Goal: Transaction & Acquisition: Purchase product/service

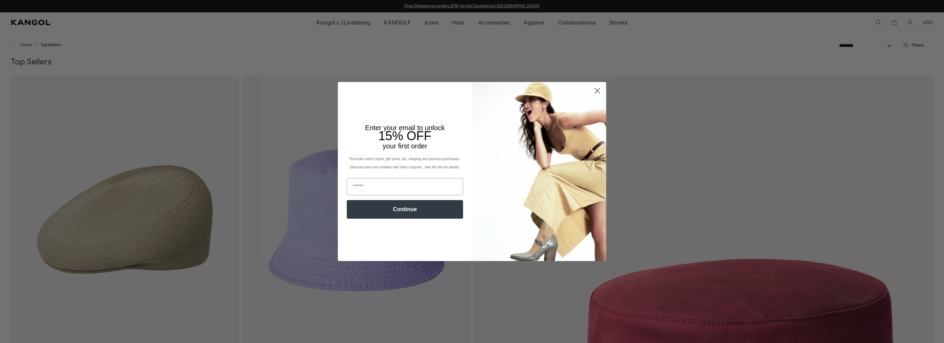
click at [596, 88] on circle "Close dialog" at bounding box center [597, 90] width 11 height 11
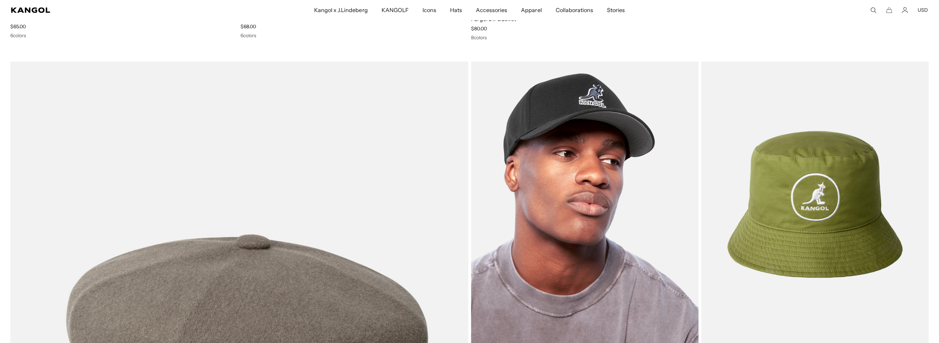
click at [583, 117] on img at bounding box center [584, 204] width 227 height 286
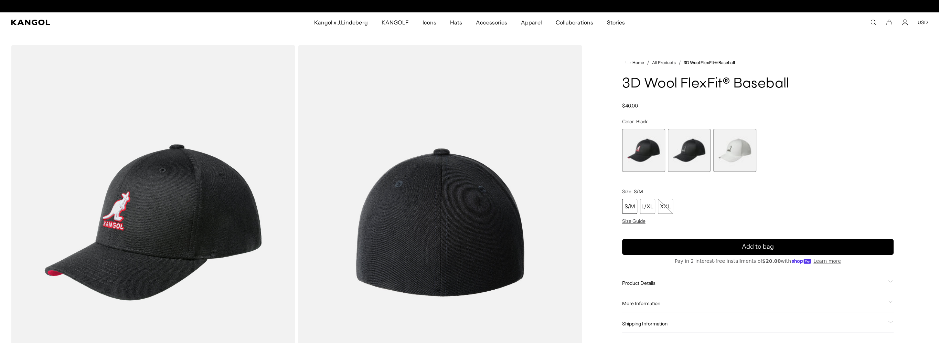
scroll to position [0, 142]
click at [695, 153] on span "2 of 3" at bounding box center [689, 150] width 43 height 43
click at [732, 150] on span "3 of 3" at bounding box center [734, 150] width 43 height 43
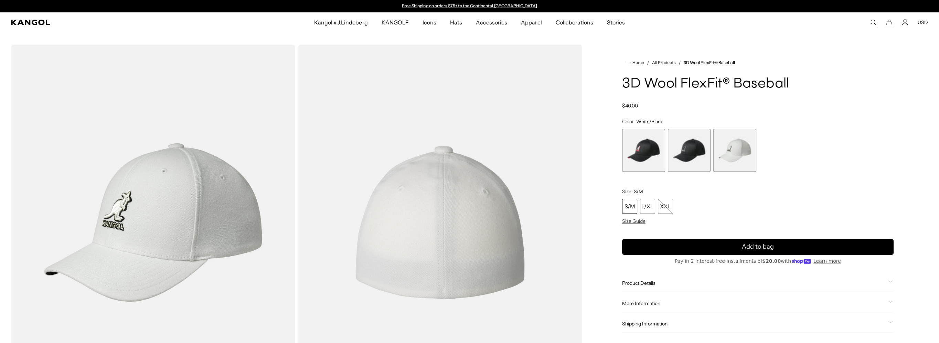
click at [639, 153] on span "1 of 3" at bounding box center [643, 150] width 43 height 43
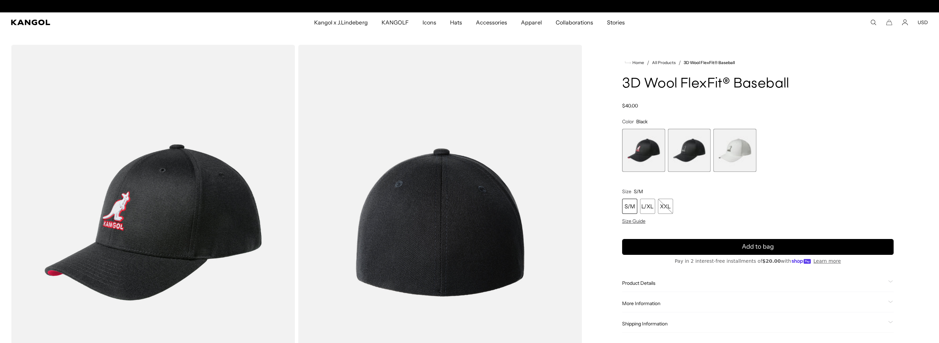
scroll to position [0, 142]
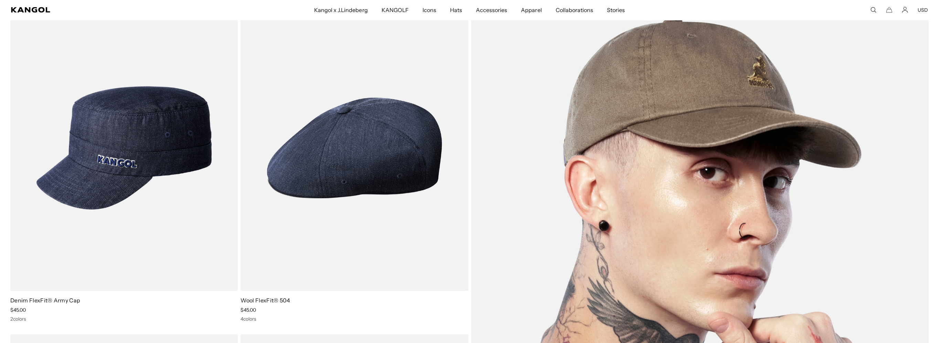
click at [639, 121] on img at bounding box center [700, 313] width 458 height 616
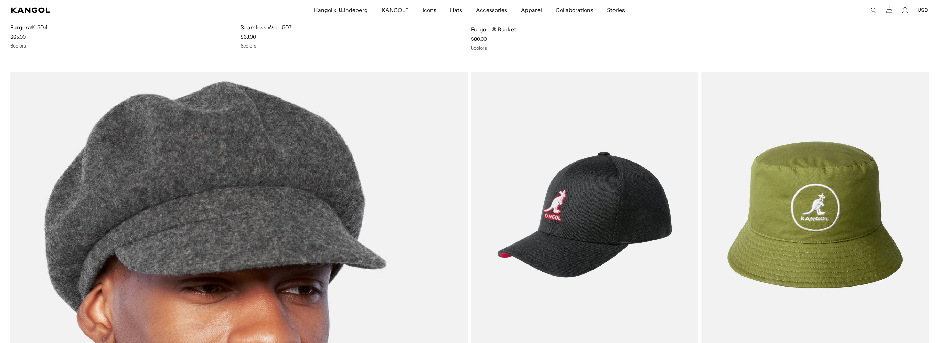
scroll to position [2055, 0]
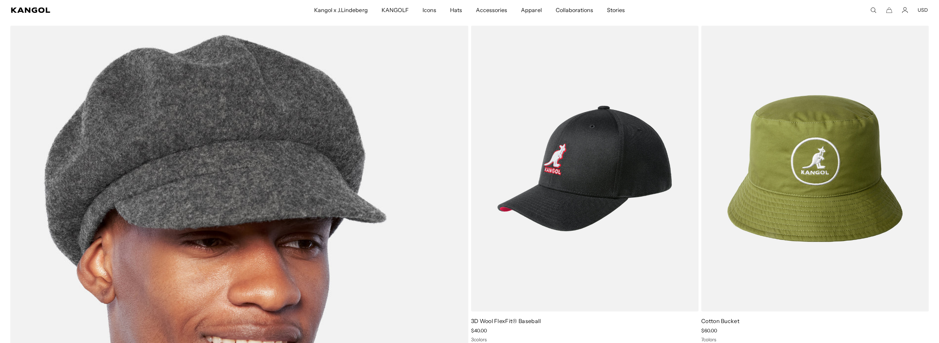
click at [280, 180] on img at bounding box center [239, 333] width 458 height 616
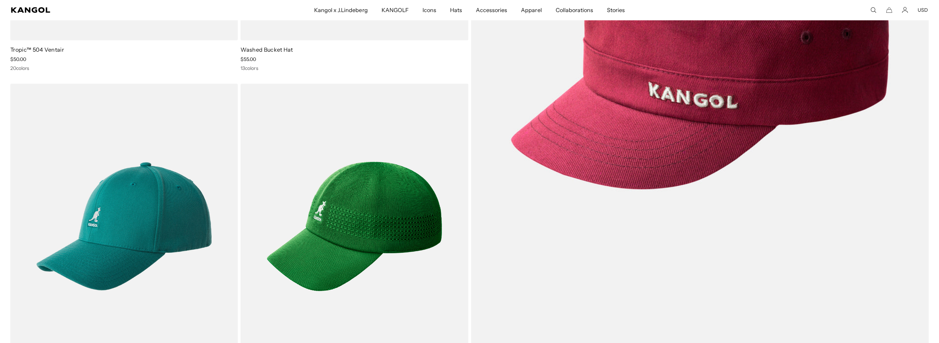
scroll to position [367, 0]
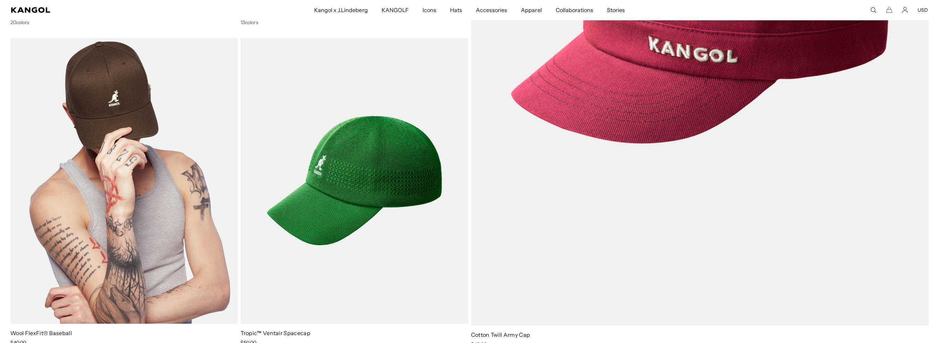
click at [104, 89] on img at bounding box center [123, 181] width 227 height 286
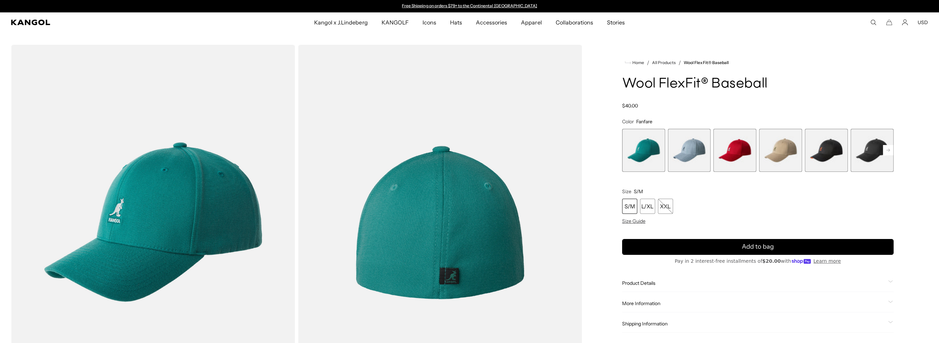
click at [687, 160] on span "2 of 17" at bounding box center [689, 150] width 43 height 43
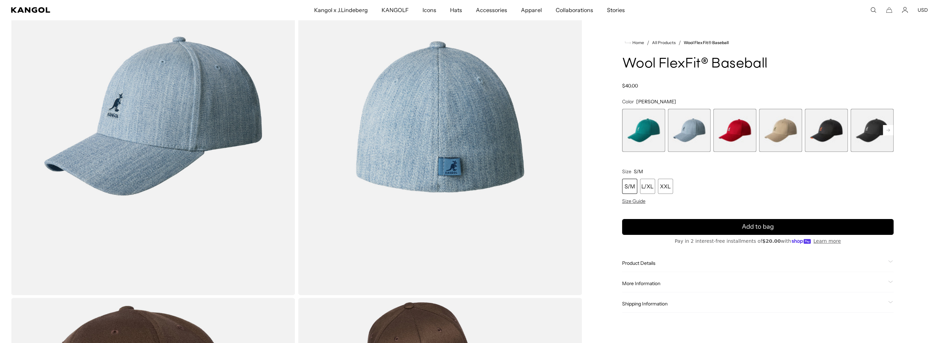
scroll to position [92, 0]
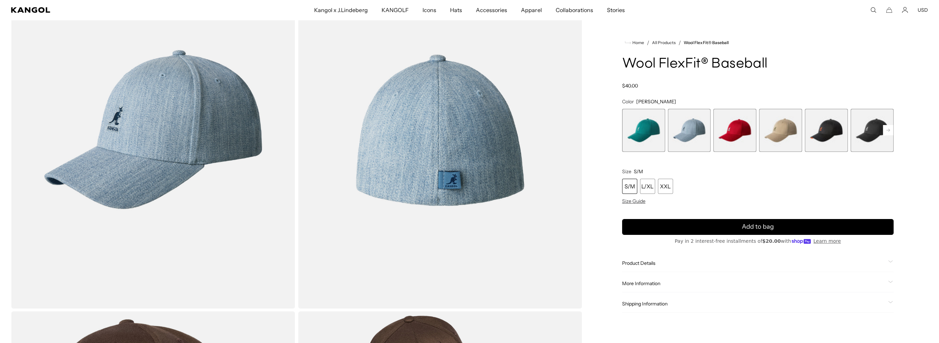
click at [795, 128] on span "4 of 17" at bounding box center [780, 130] width 43 height 43
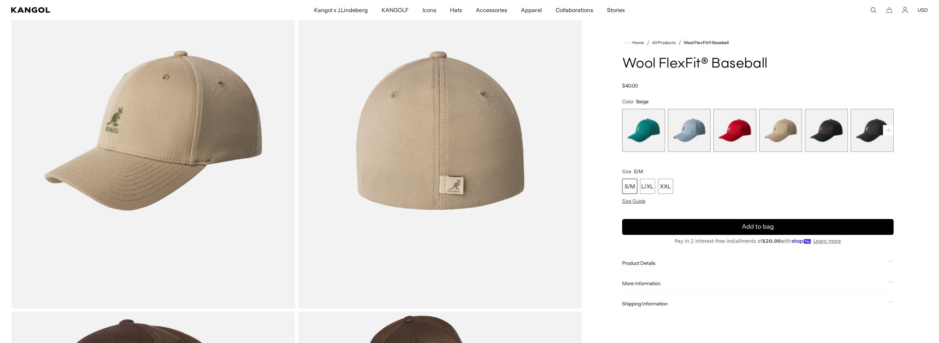
click at [829, 127] on span "5 of 17" at bounding box center [826, 130] width 43 height 43
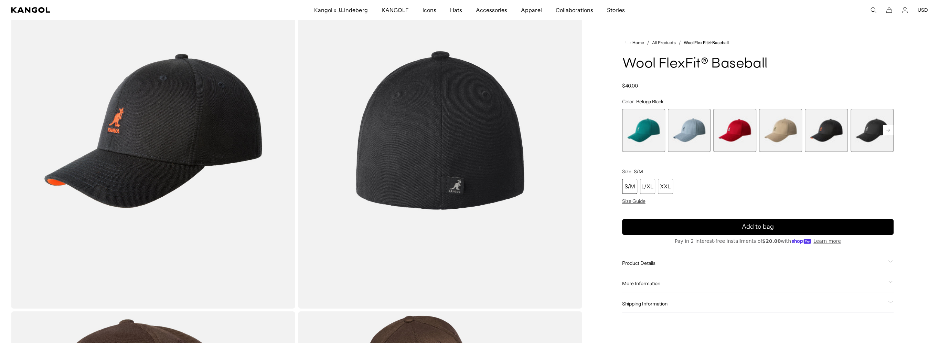
scroll to position [0, 142]
click at [872, 136] on span "6 of 17" at bounding box center [872, 130] width 43 height 43
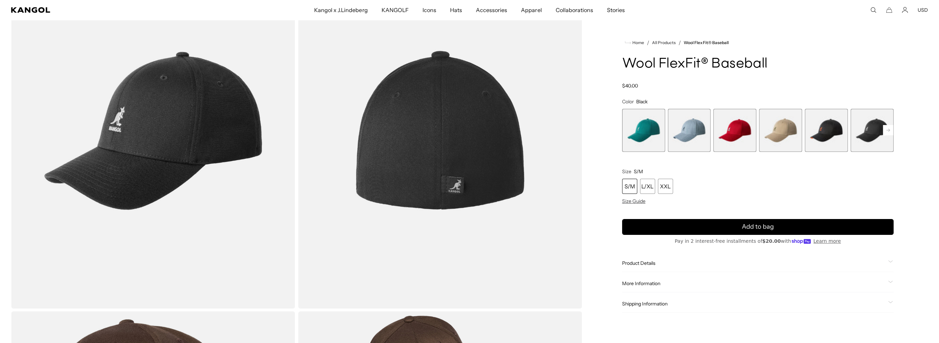
click at [889, 129] on rect at bounding box center [888, 130] width 10 height 10
click at [874, 130] on span "7 of 17" at bounding box center [872, 130] width 43 height 43
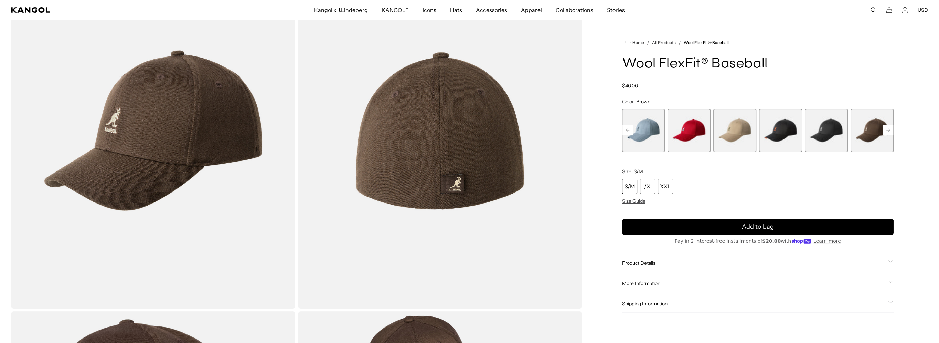
click at [834, 136] on span "6 of 17" at bounding box center [826, 130] width 43 height 43
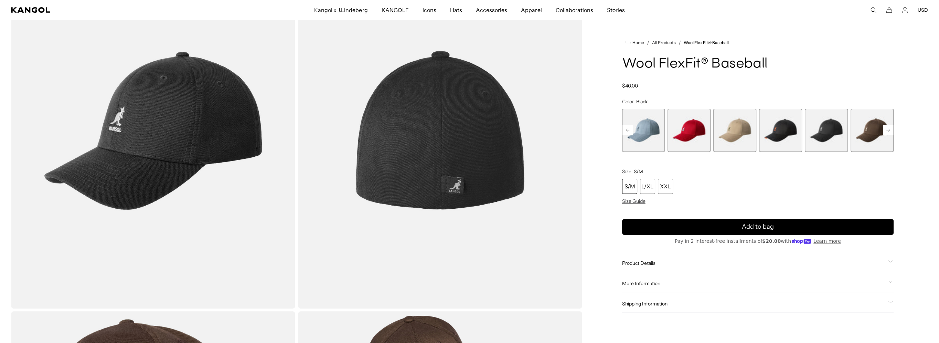
click at [783, 129] on span "5 of 17" at bounding box center [780, 130] width 43 height 43
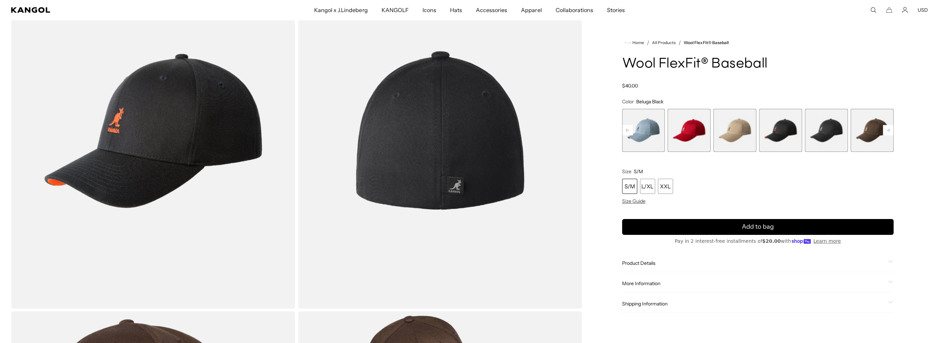
scroll to position [0, 142]
click at [735, 132] on span "4 of 17" at bounding box center [734, 130] width 43 height 43
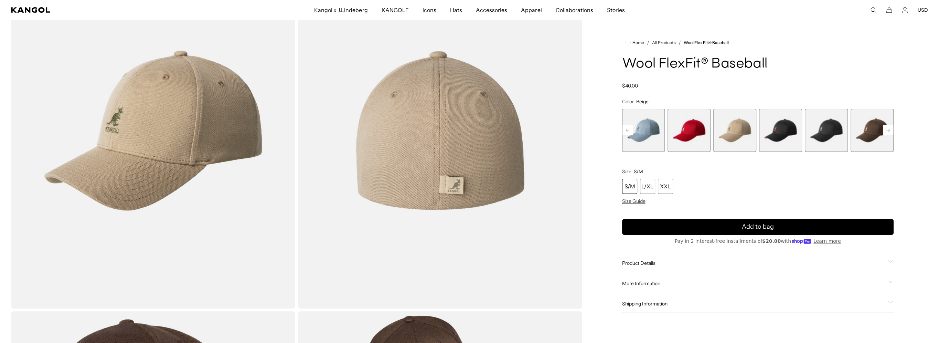
click at [690, 128] on span "3 of 17" at bounding box center [689, 130] width 43 height 43
click at [747, 126] on span "4 of 17" at bounding box center [734, 130] width 43 height 43
click at [638, 128] on span "2 of 17" at bounding box center [643, 130] width 43 height 43
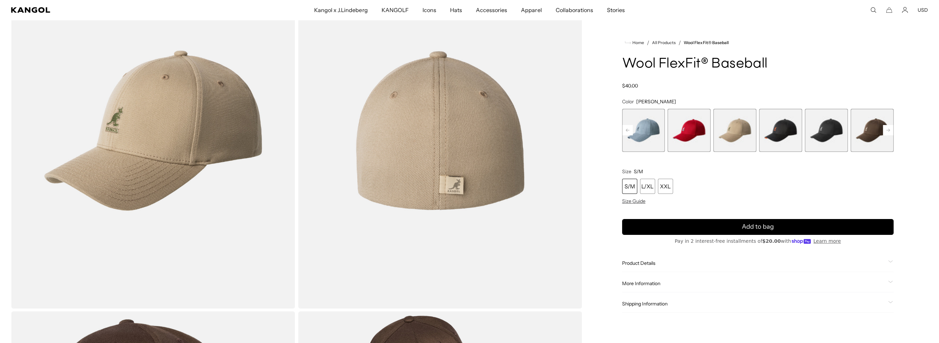
click at [649, 128] on span "2 of 17" at bounding box center [643, 130] width 43 height 43
click at [626, 131] on rect at bounding box center [628, 130] width 10 height 10
click at [693, 132] on span "2 of 17" at bounding box center [689, 130] width 43 height 43
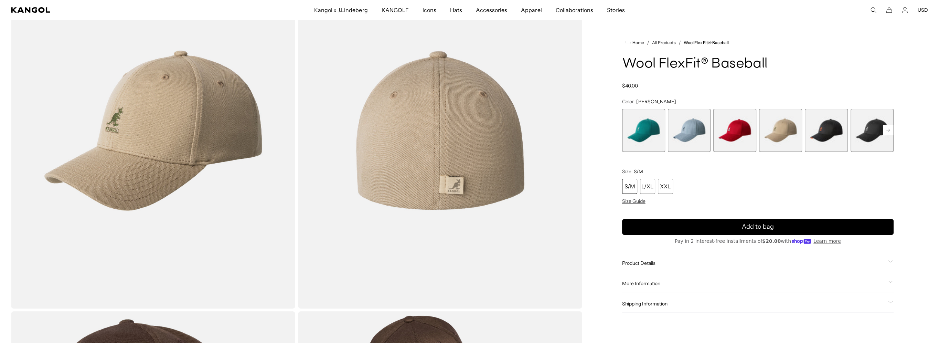
click at [693, 132] on span "2 of 17" at bounding box center [689, 130] width 43 height 43
click at [736, 129] on span "3 of 17" at bounding box center [734, 130] width 43 height 43
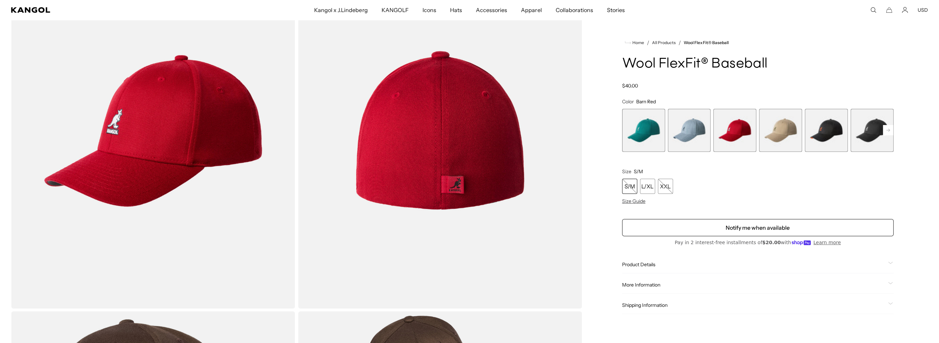
click at [697, 136] on span "2 of 17" at bounding box center [689, 130] width 43 height 43
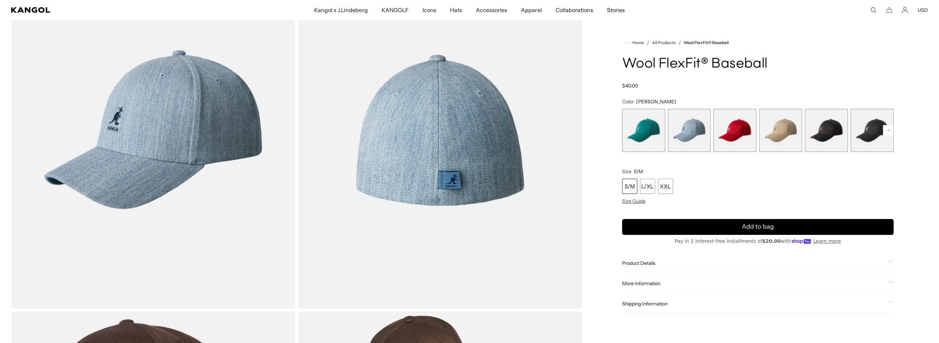
scroll to position [0, 142]
click at [831, 127] on span "5 of 17" at bounding box center [826, 130] width 43 height 43
click at [869, 129] on span "6 of 17" at bounding box center [872, 130] width 43 height 43
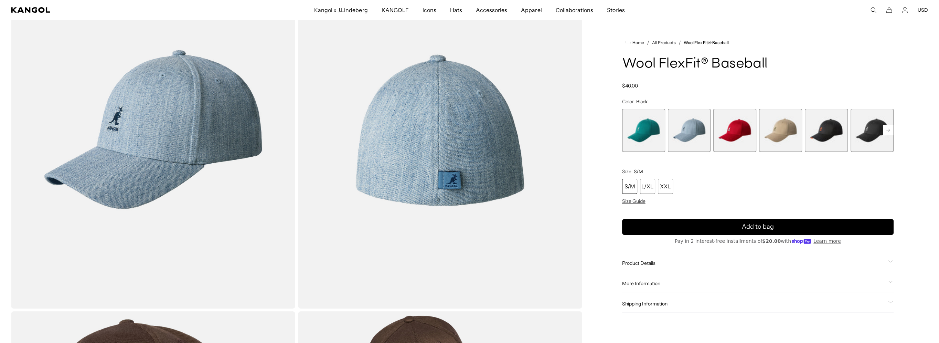
scroll to position [0, 142]
click at [891, 128] on rect at bounding box center [888, 130] width 10 height 10
click at [870, 133] on span "7 of 17" at bounding box center [872, 130] width 43 height 43
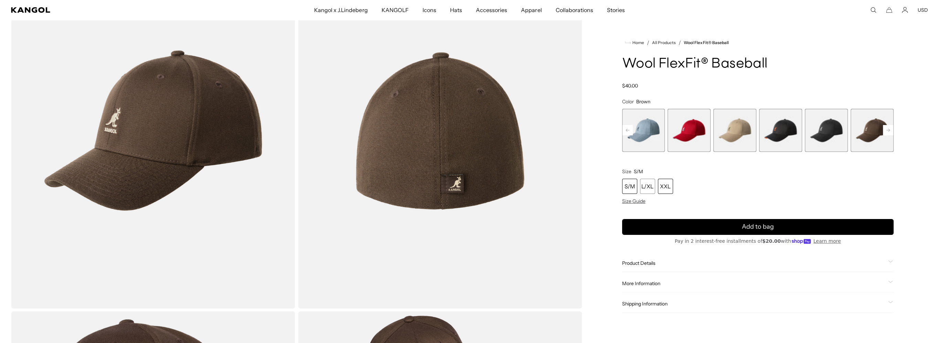
click at [666, 184] on div "XXL" at bounding box center [665, 186] width 15 height 15
click at [787, 132] on span "5 of 17" at bounding box center [780, 130] width 43 height 43
click at [782, 130] on span "5 of 17" at bounding box center [780, 130] width 43 height 43
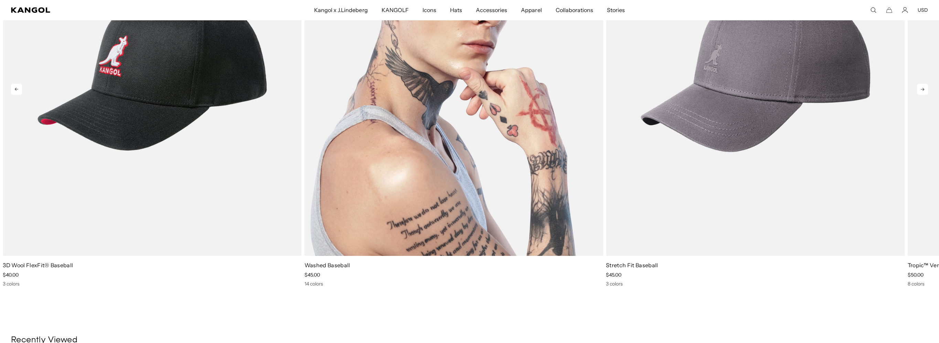
scroll to position [918, 0]
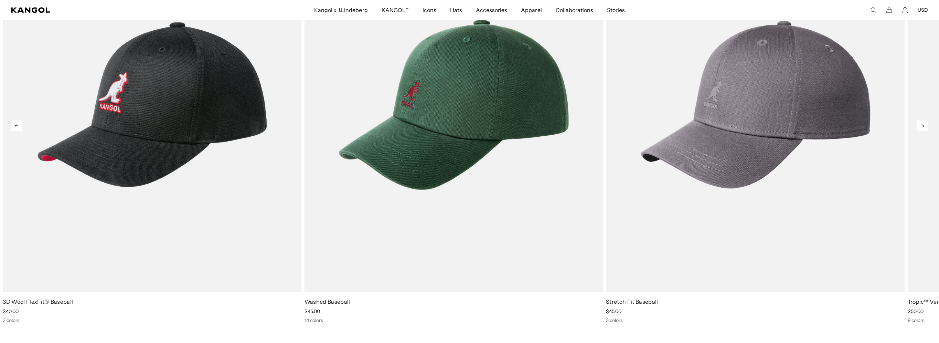
click at [925, 126] on icon at bounding box center [922, 125] width 11 height 11
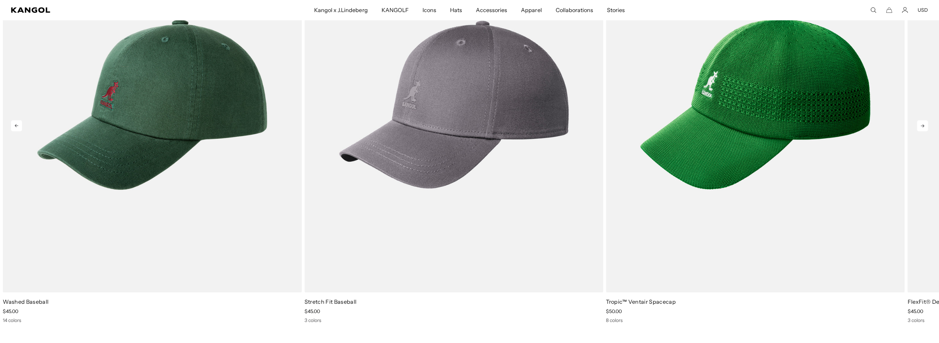
click at [922, 128] on icon at bounding box center [922, 125] width 11 height 11
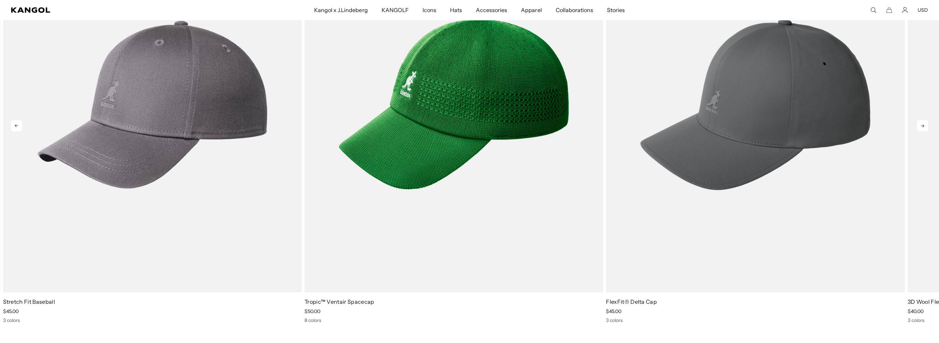
click at [922, 128] on icon at bounding box center [922, 125] width 11 height 11
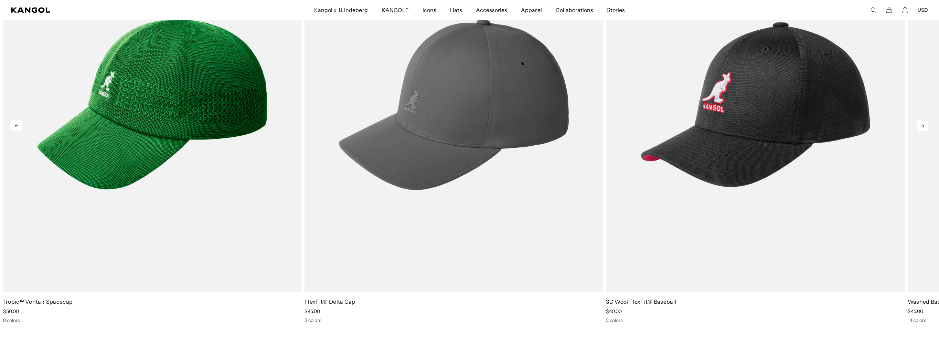
click at [922, 128] on icon at bounding box center [922, 125] width 11 height 11
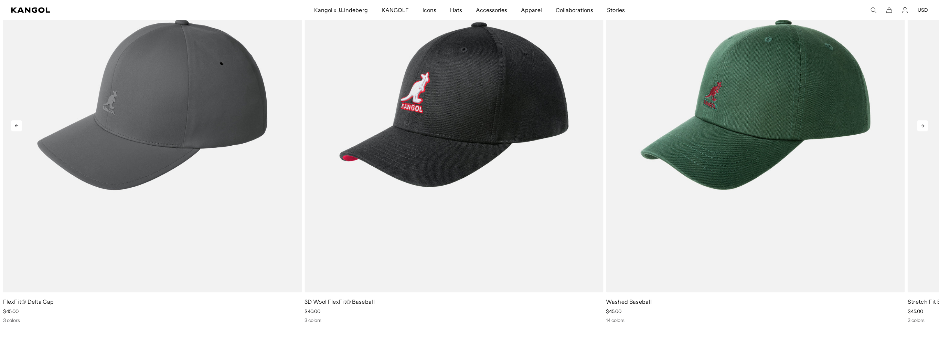
click at [922, 128] on icon at bounding box center [922, 125] width 11 height 11
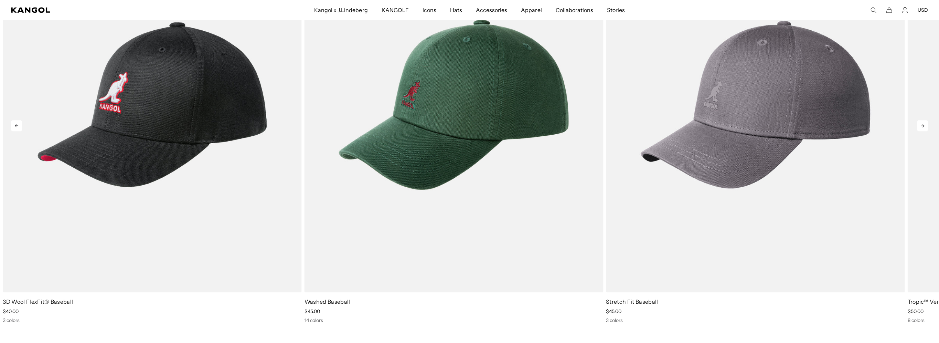
scroll to position [0, 142]
click at [922, 128] on icon at bounding box center [922, 125] width 11 height 11
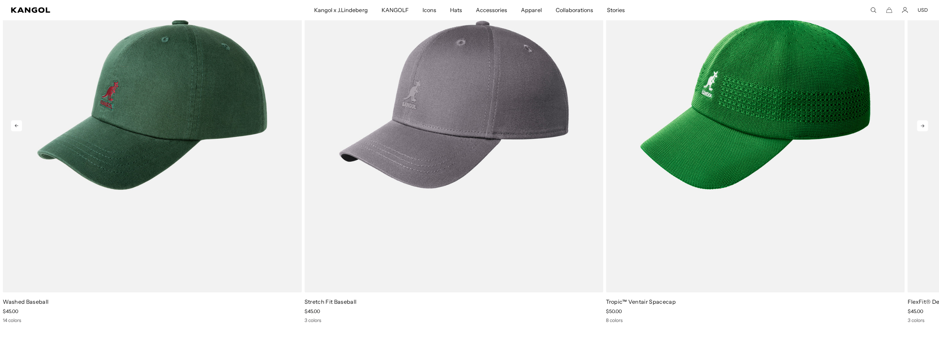
scroll to position [0, 0]
click at [922, 128] on icon at bounding box center [922, 125] width 11 height 11
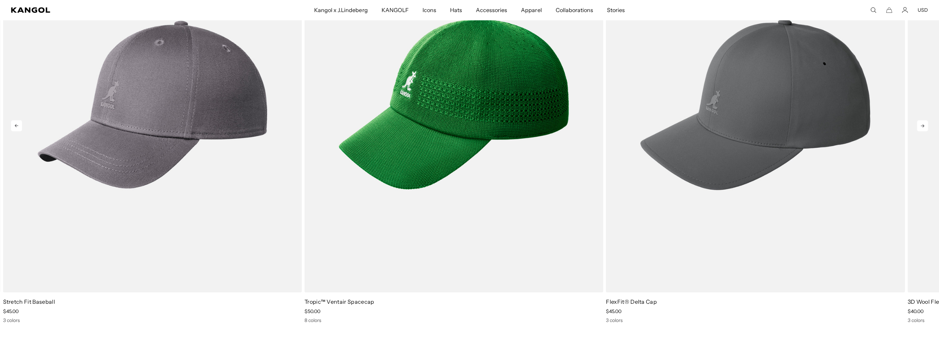
click at [922, 128] on icon at bounding box center [922, 125] width 11 height 11
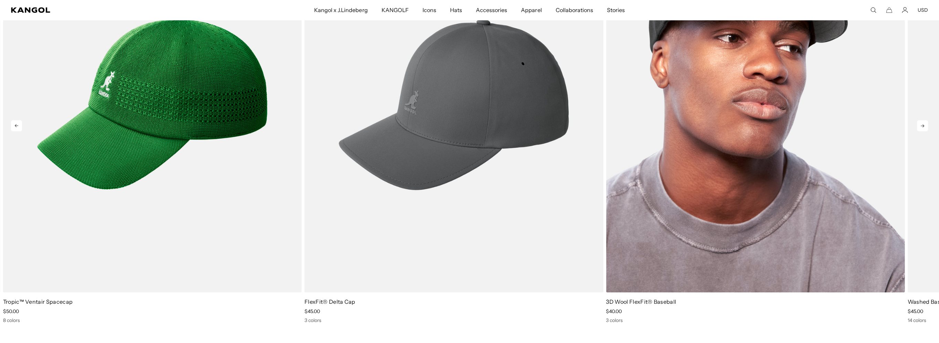
click at [747, 129] on img "1 of 5" at bounding box center [755, 104] width 299 height 375
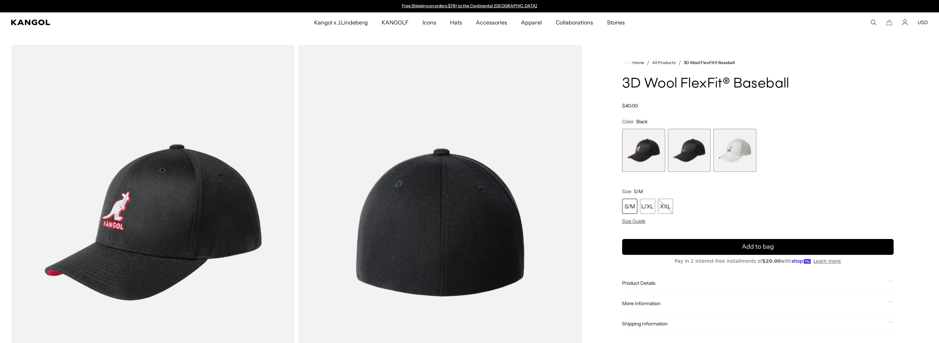
click at [693, 154] on span "2 of 3" at bounding box center [689, 150] width 43 height 43
click at [639, 147] on span "1 of 3" at bounding box center [643, 150] width 43 height 43
click at [683, 145] on span "2 of 3" at bounding box center [689, 150] width 43 height 43
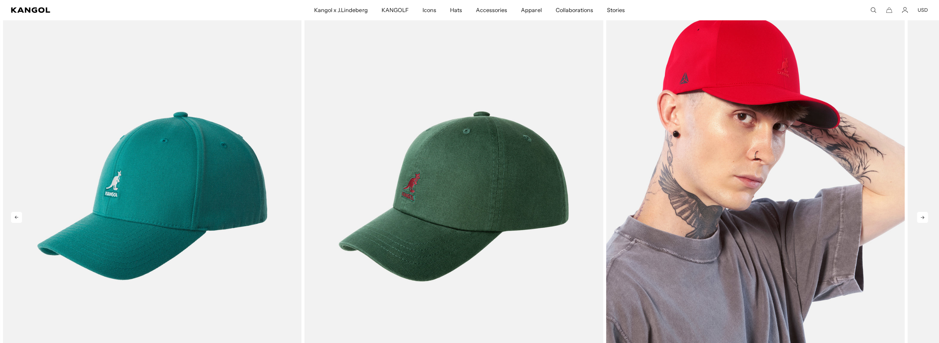
scroll to position [0, 142]
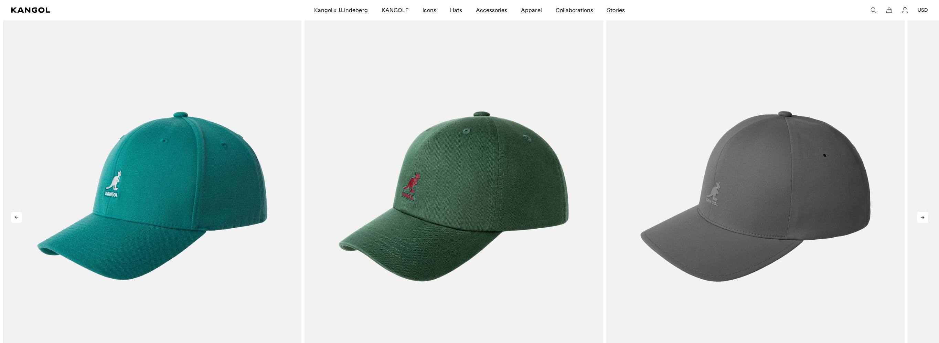
click at [924, 217] on icon at bounding box center [922, 217] width 11 height 11
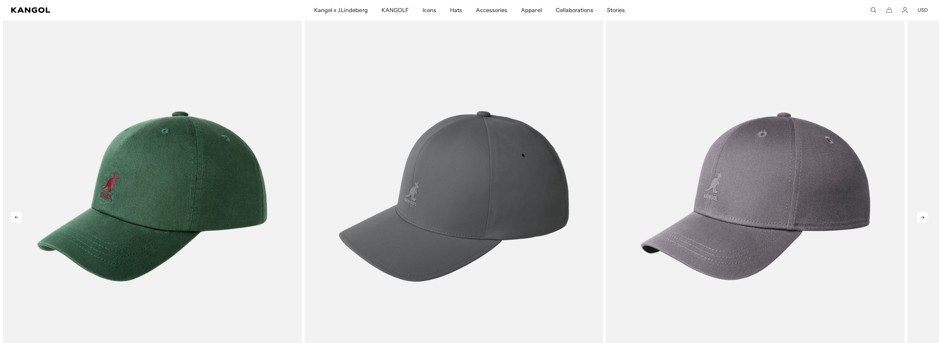
click at [924, 216] on icon at bounding box center [922, 217] width 11 height 11
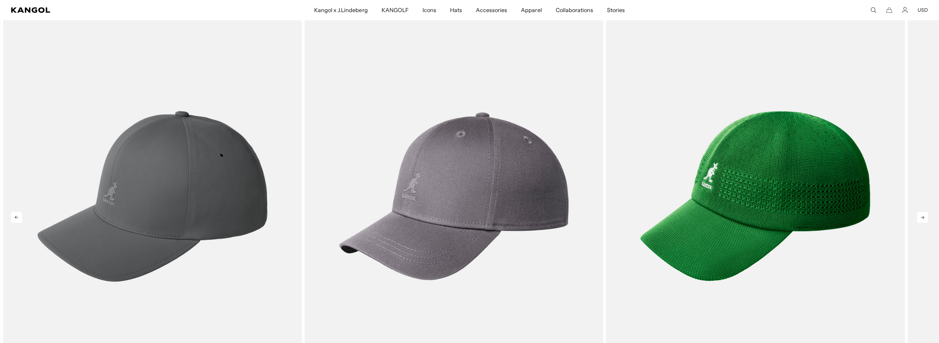
click at [924, 216] on icon at bounding box center [922, 217] width 11 height 11
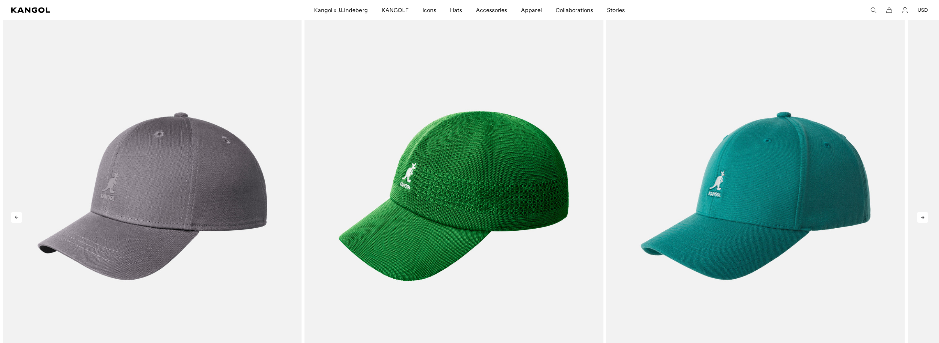
scroll to position [0, 0]
click at [924, 216] on icon at bounding box center [922, 217] width 11 height 11
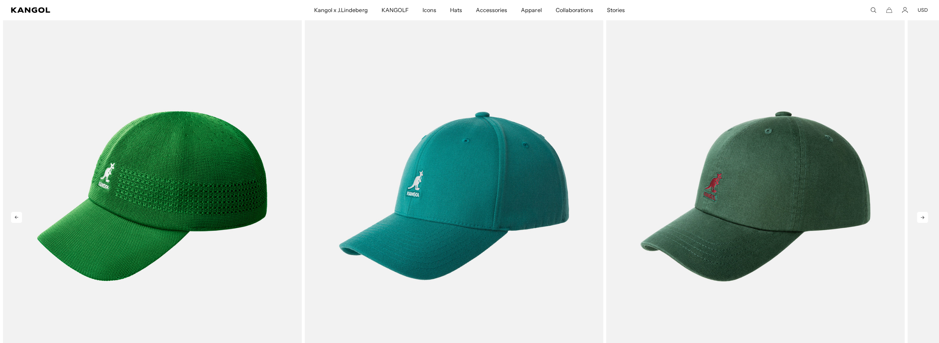
click at [924, 216] on icon at bounding box center [922, 217] width 11 height 11
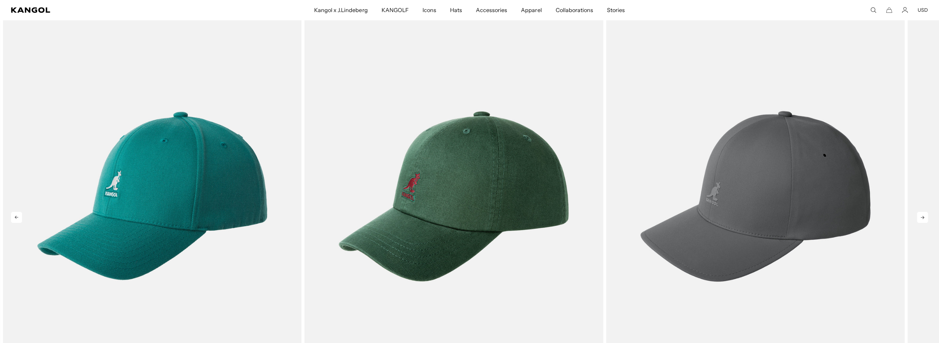
click at [924, 216] on icon at bounding box center [922, 217] width 11 height 11
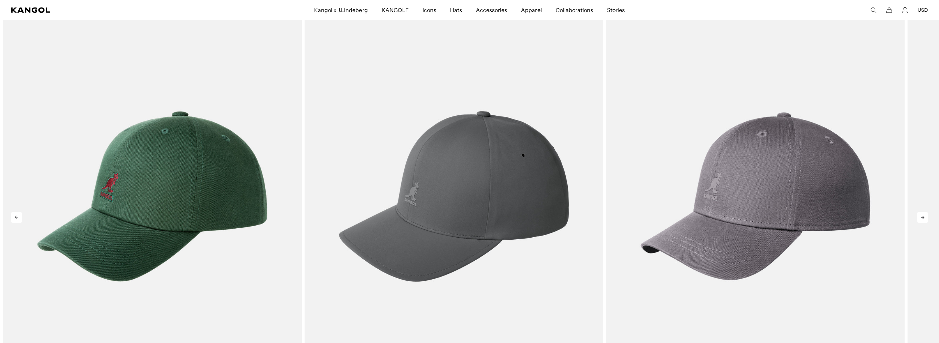
click at [924, 216] on icon at bounding box center [922, 217] width 11 height 11
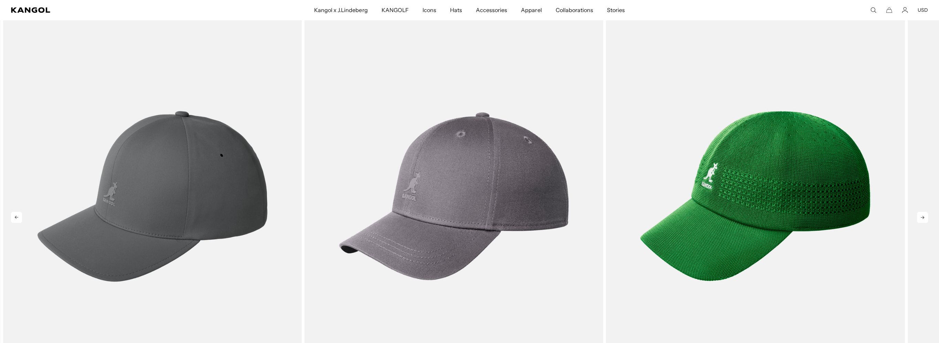
scroll to position [0, 142]
click at [924, 215] on icon at bounding box center [922, 217] width 11 height 11
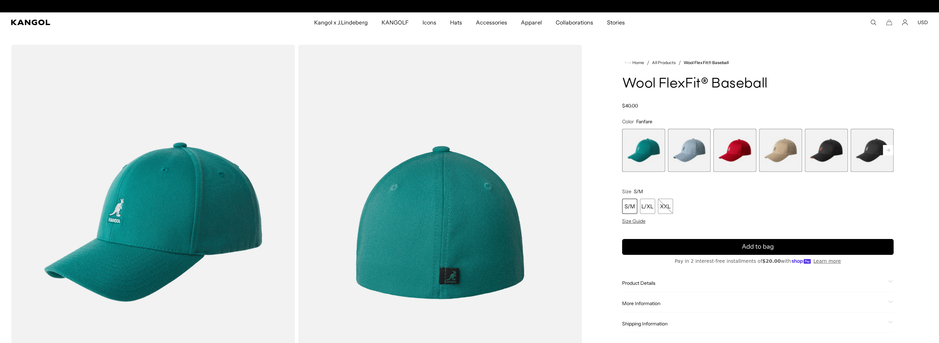
scroll to position [0, 142]
click at [835, 150] on span "5 of 17" at bounding box center [826, 150] width 43 height 43
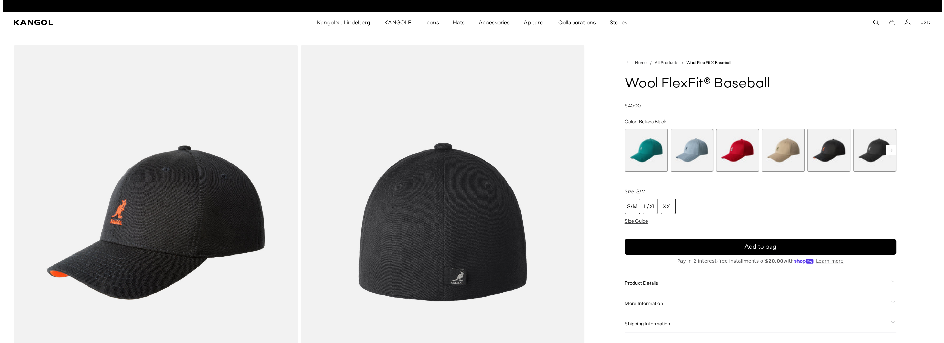
scroll to position [0, 142]
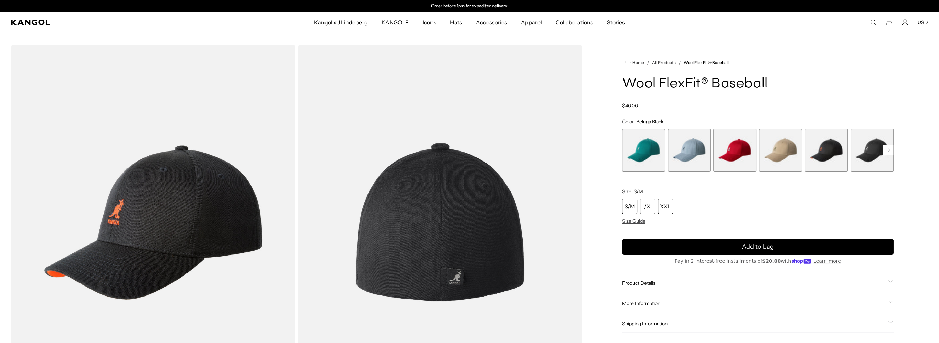
click at [669, 206] on div "XXL" at bounding box center [665, 206] width 15 height 15
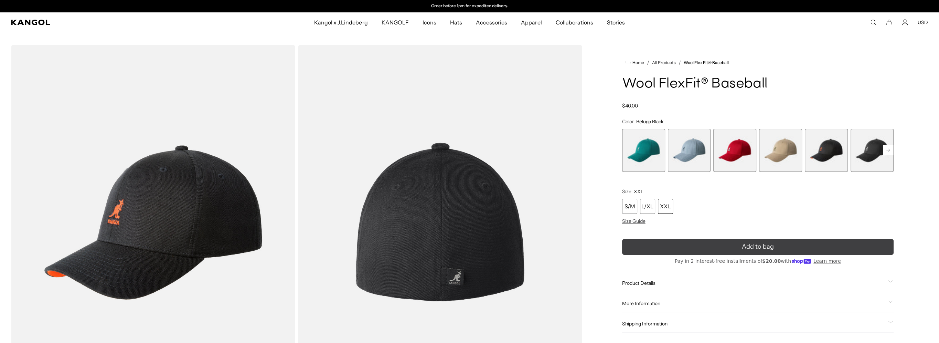
click at [753, 245] on icon "submit" at bounding box center [758, 247] width 10 height 10
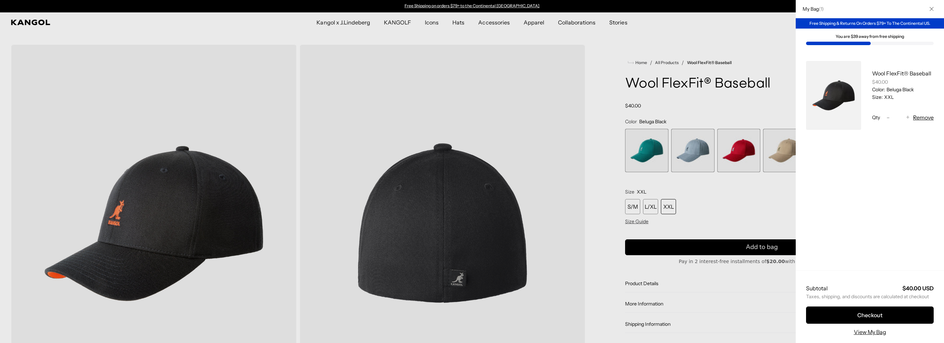
click at [932, 7] on icon "Close" at bounding box center [932, 9] width 4 height 4
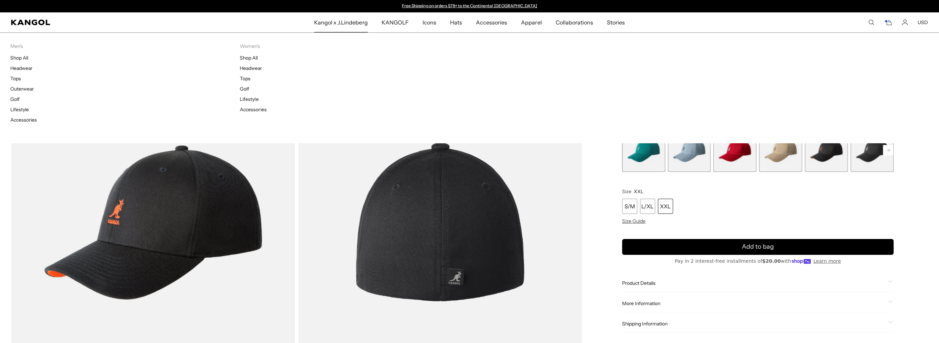
click at [351, 22] on span "Kangol x J.Lindeberg" at bounding box center [341, 22] width 54 height 20
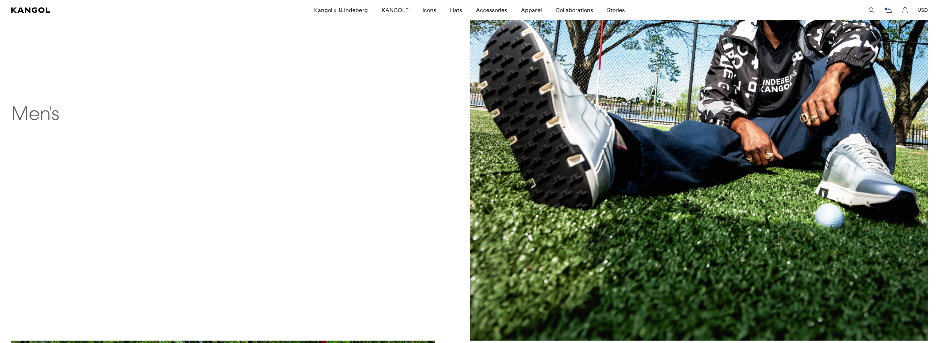
scroll to position [947, 0]
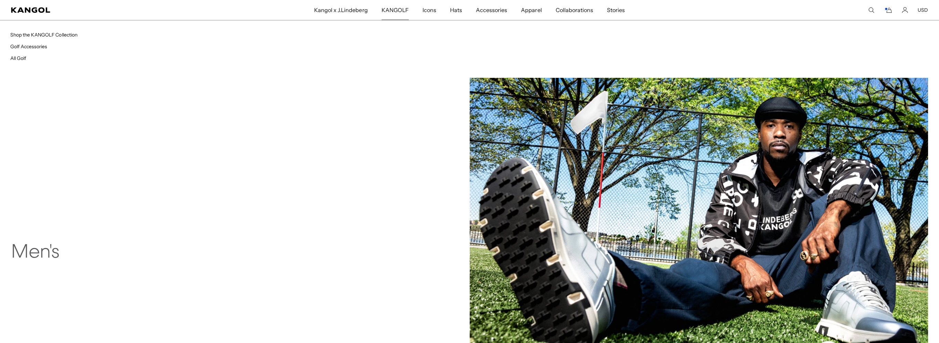
click at [396, 9] on span "KANGOLF" at bounding box center [395, 10] width 27 height 20
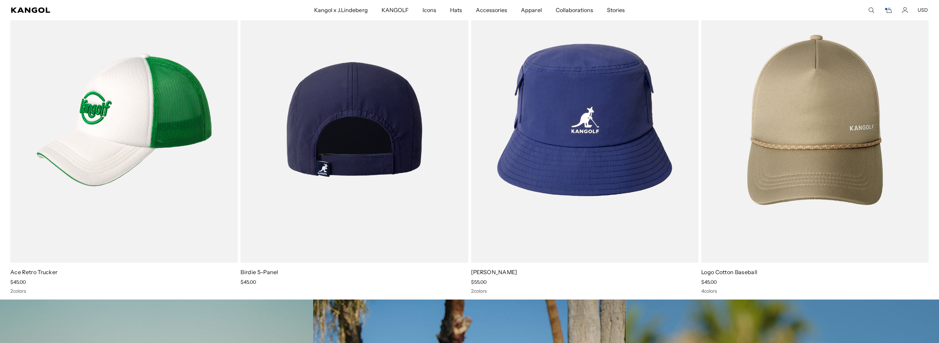
scroll to position [0, 142]
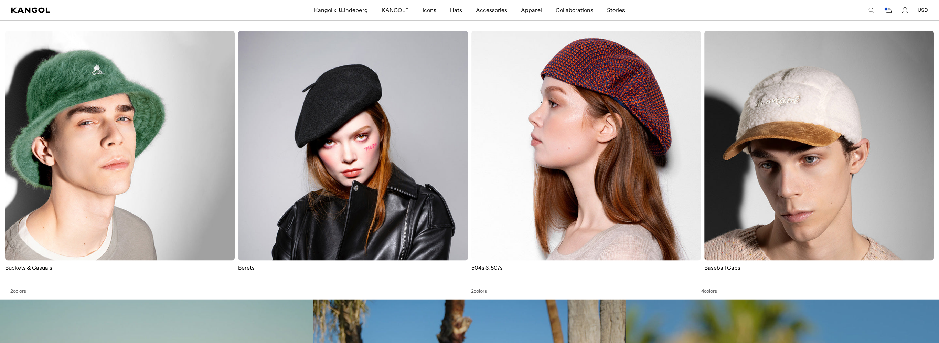
click at [431, 11] on span "Icons" at bounding box center [430, 10] width 14 height 20
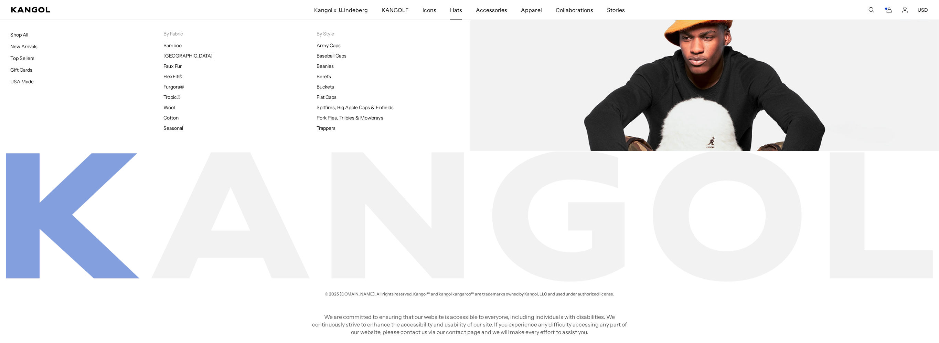
scroll to position [0, 142]
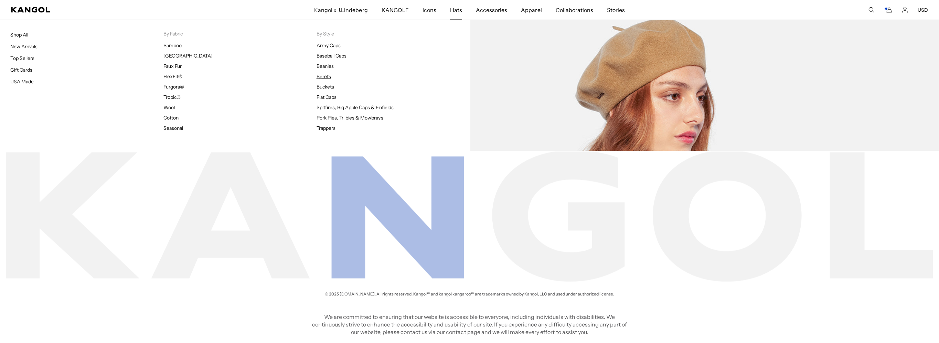
click at [324, 77] on link "Berets" at bounding box center [324, 76] width 14 height 6
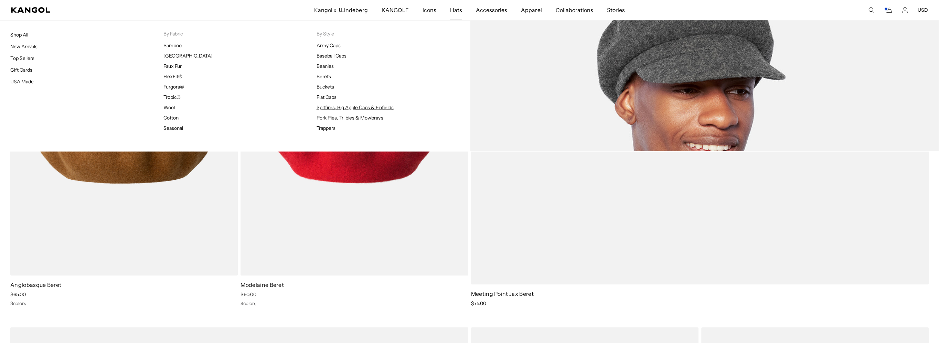
click at [328, 108] on link "Spitfires, Big Apple Caps & Enfields" at bounding box center [355, 107] width 77 height 6
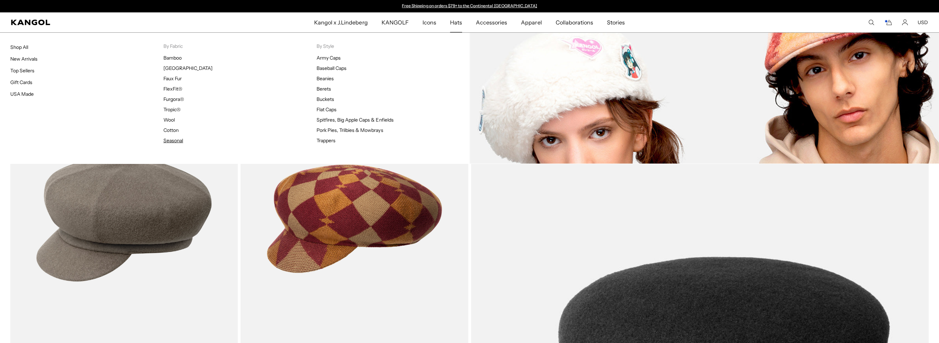
click at [168, 142] on link "Seasonal" at bounding box center [173, 140] width 20 height 6
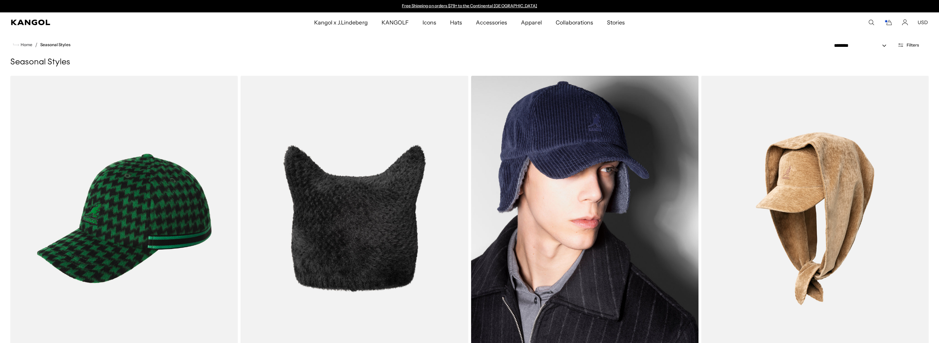
click at [577, 192] on img at bounding box center [584, 219] width 227 height 286
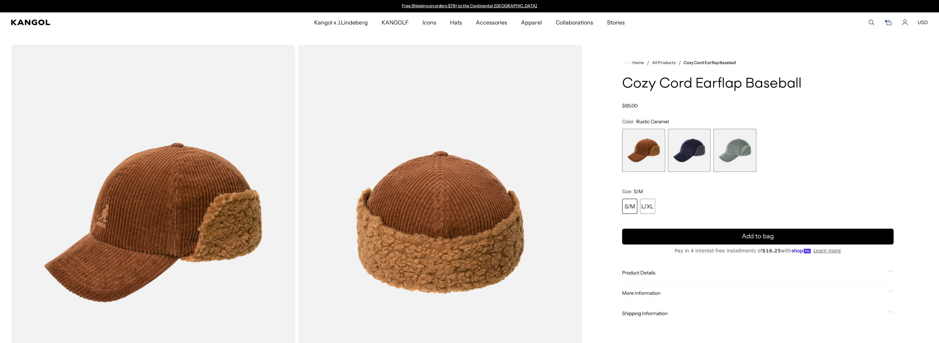
click at [741, 154] on span "3 of 3" at bounding box center [734, 150] width 43 height 43
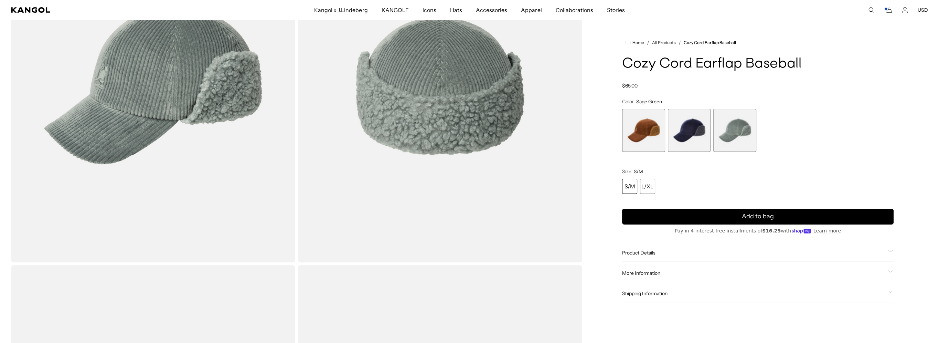
scroll to position [0, 142]
click at [642, 130] on span "1 of 3" at bounding box center [643, 130] width 43 height 43
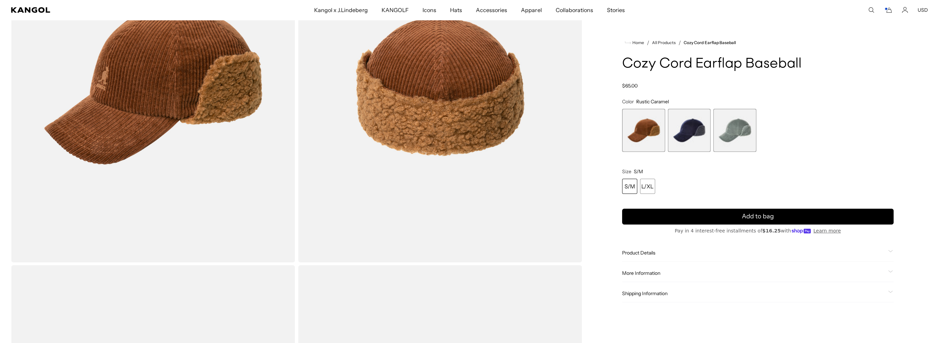
click at [690, 127] on span "2 of 3" at bounding box center [689, 130] width 43 height 43
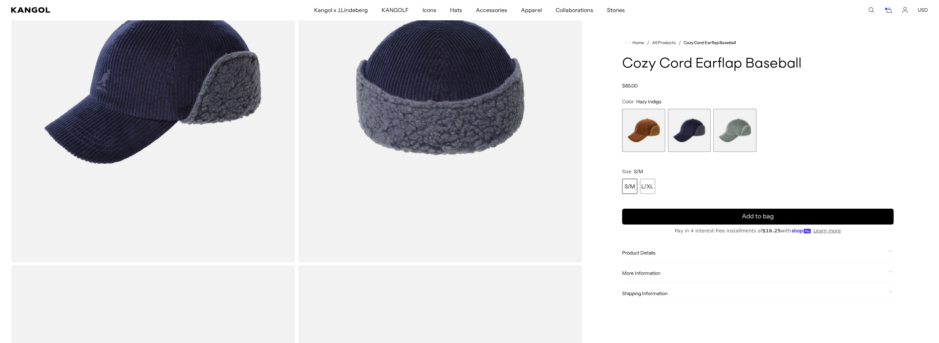
scroll to position [0, 142]
click at [650, 184] on div "L/XL" at bounding box center [647, 186] width 15 height 15
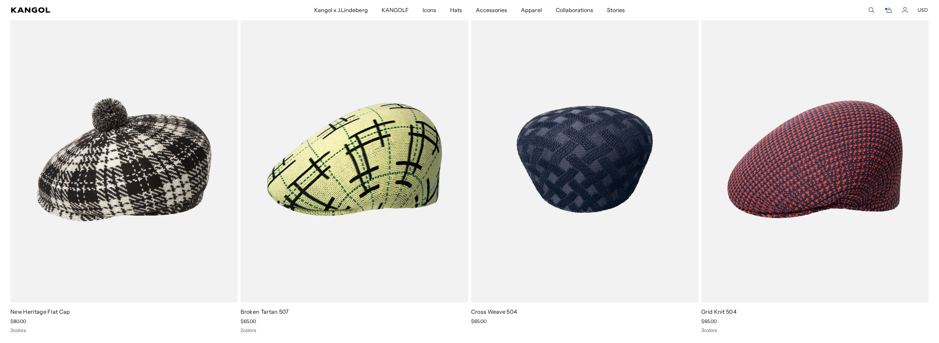
click at [590, 172] on img at bounding box center [584, 159] width 227 height 286
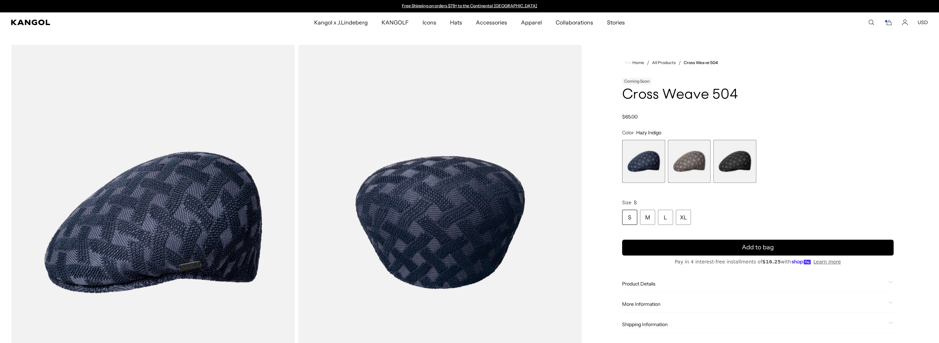
click at [686, 164] on span "2 of 3" at bounding box center [689, 161] width 43 height 43
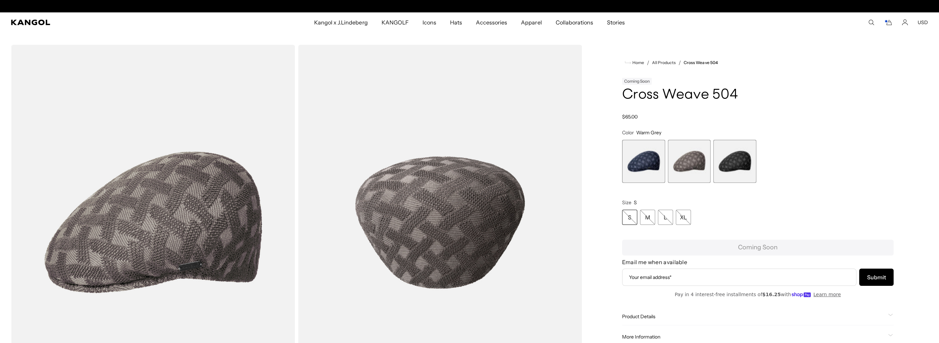
scroll to position [0, 142]
click at [732, 160] on span "3 of 3" at bounding box center [734, 161] width 43 height 43
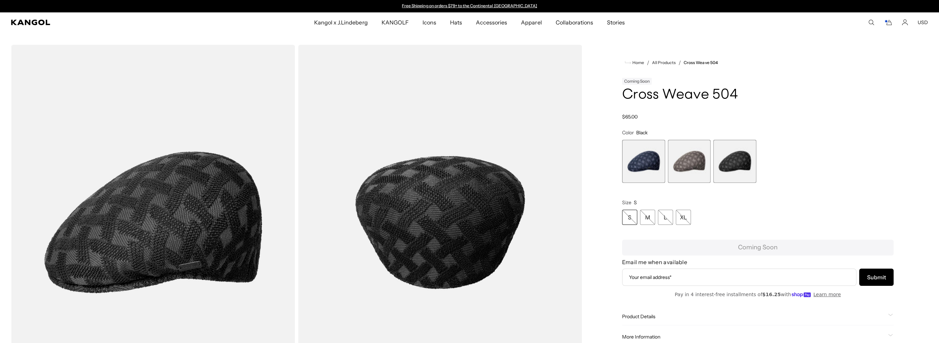
click at [636, 162] on span "1 of 3" at bounding box center [643, 161] width 43 height 43
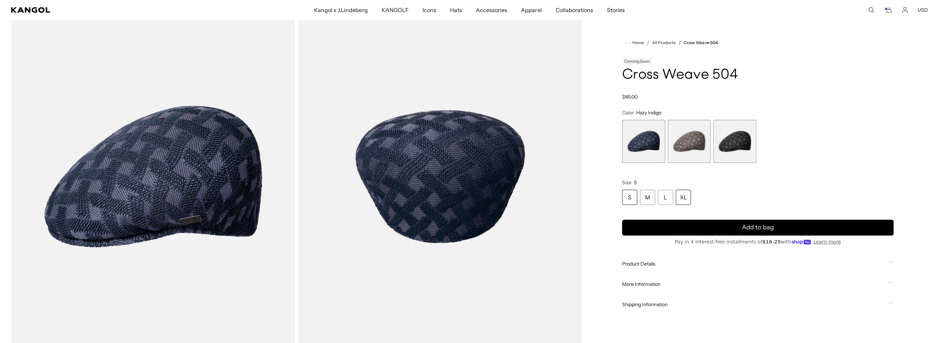
click at [684, 197] on div "XL" at bounding box center [683, 197] width 15 height 15
click at [683, 197] on div "XL" at bounding box center [683, 197] width 15 height 15
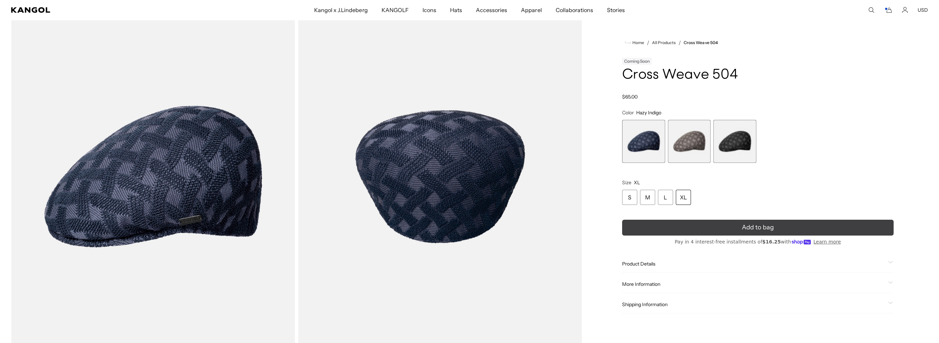
click at [749, 227] on span "Add to bag" at bounding box center [758, 227] width 32 height 9
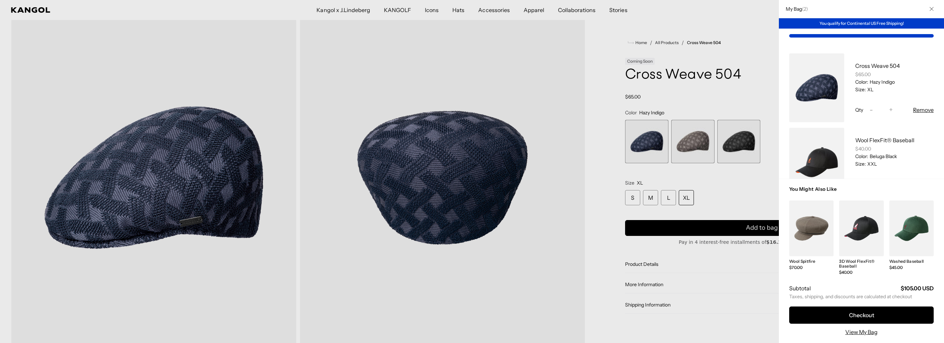
scroll to position [0, 0]
click at [866, 237] on link "My Bag" at bounding box center [861, 228] width 44 height 56
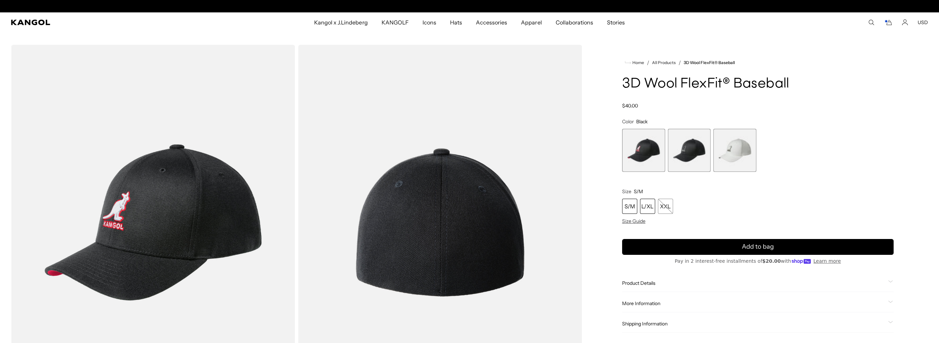
scroll to position [0, 142]
click at [649, 207] on div "L/XL" at bounding box center [647, 206] width 15 height 15
click at [697, 152] on span "2 of 3" at bounding box center [689, 150] width 43 height 43
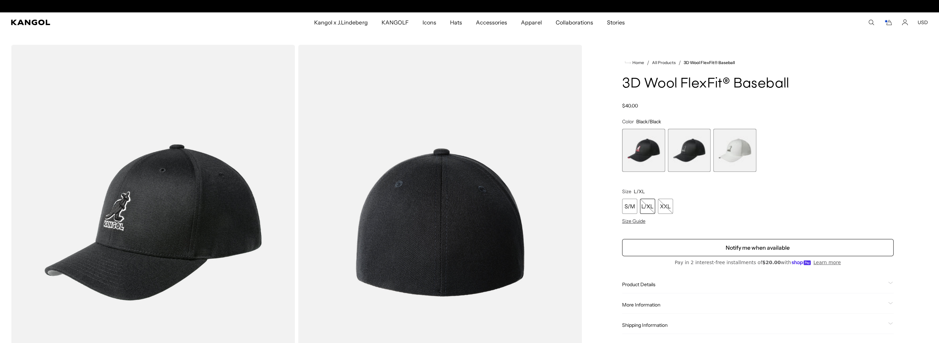
scroll to position [0, 142]
click at [640, 150] on span "1 of 3" at bounding box center [643, 150] width 43 height 43
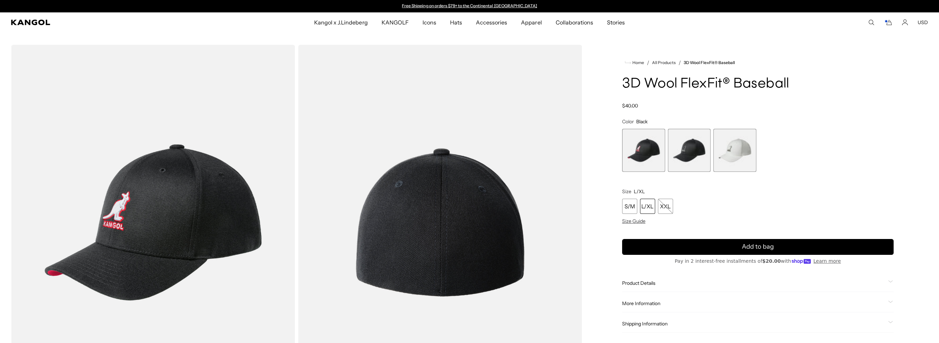
click at [731, 154] on span "3 of 3" at bounding box center [734, 150] width 43 height 43
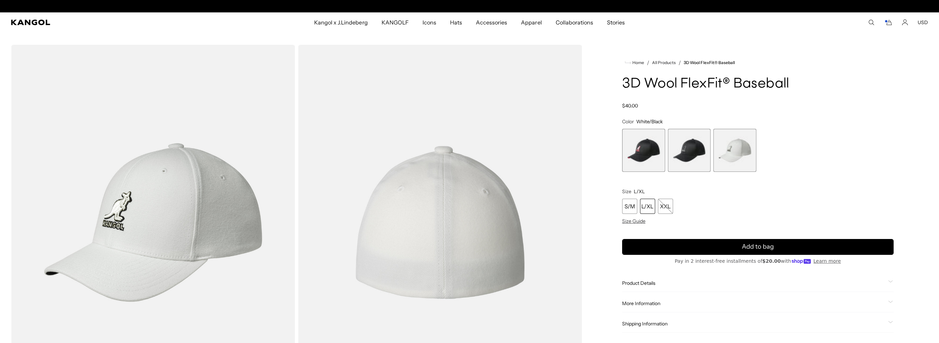
scroll to position [0, 142]
click at [686, 155] on span "2 of 3" at bounding box center [689, 150] width 43 height 43
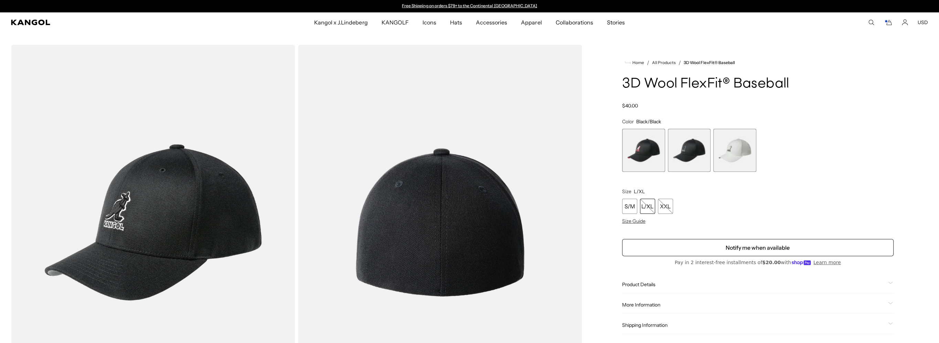
click at [646, 153] on span "1 of 3" at bounding box center [643, 150] width 43 height 43
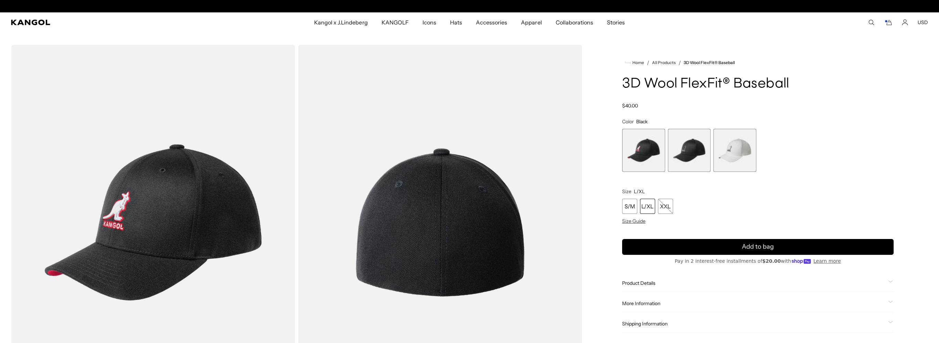
scroll to position [0, 142]
click at [691, 147] on span "2 of 3" at bounding box center [689, 150] width 43 height 43
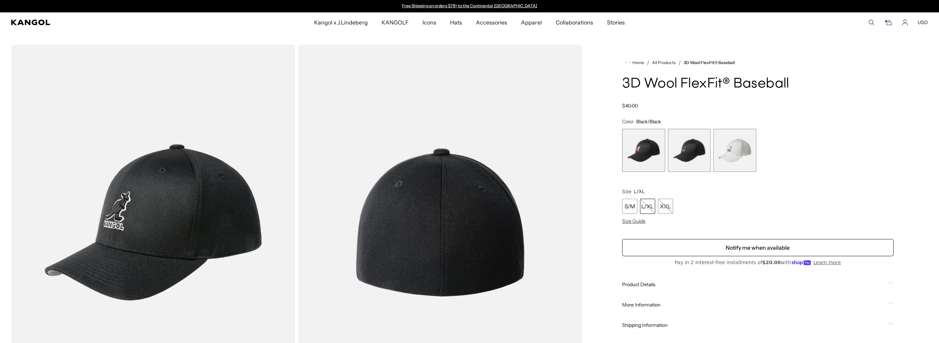
click at [647, 148] on span "1 of 3" at bounding box center [643, 150] width 43 height 43
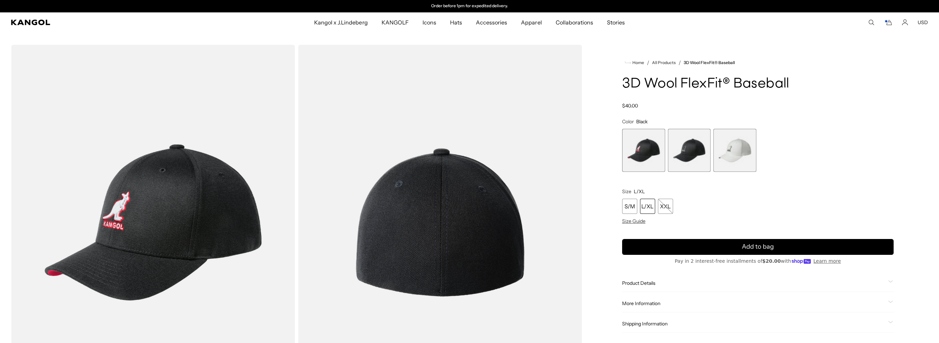
click at [738, 148] on span "3 of 3" at bounding box center [734, 150] width 43 height 43
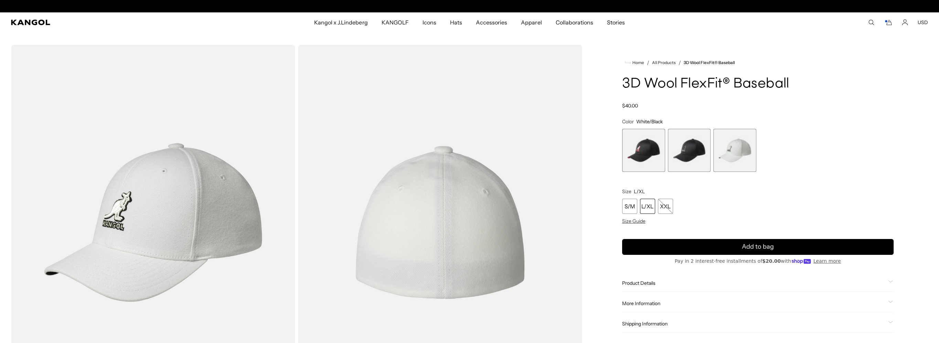
scroll to position [0, 142]
click at [643, 146] on span "1 of 3" at bounding box center [643, 150] width 43 height 43
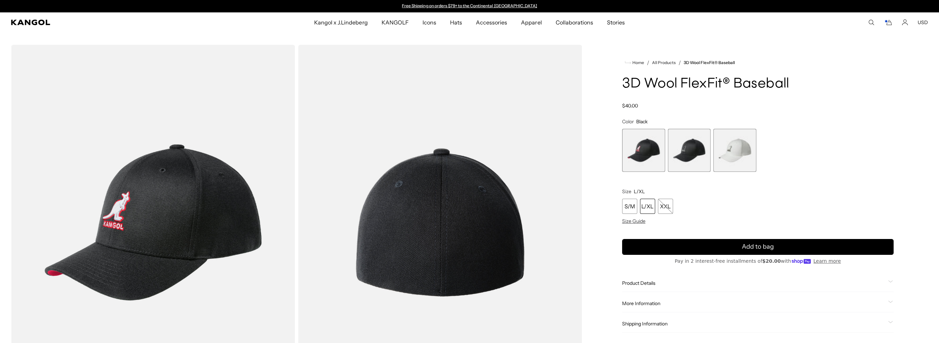
click at [646, 204] on div "L/XL" at bounding box center [647, 206] width 15 height 15
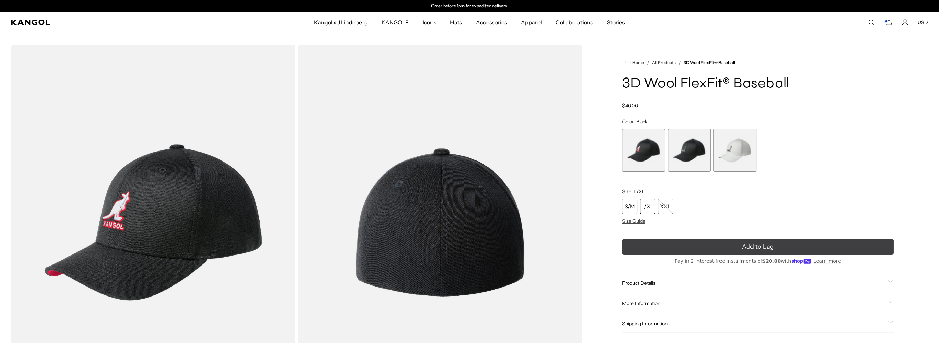
click at [752, 248] on span "Add to bag" at bounding box center [758, 246] width 32 height 9
